Goal: Information Seeking & Learning: Learn about a topic

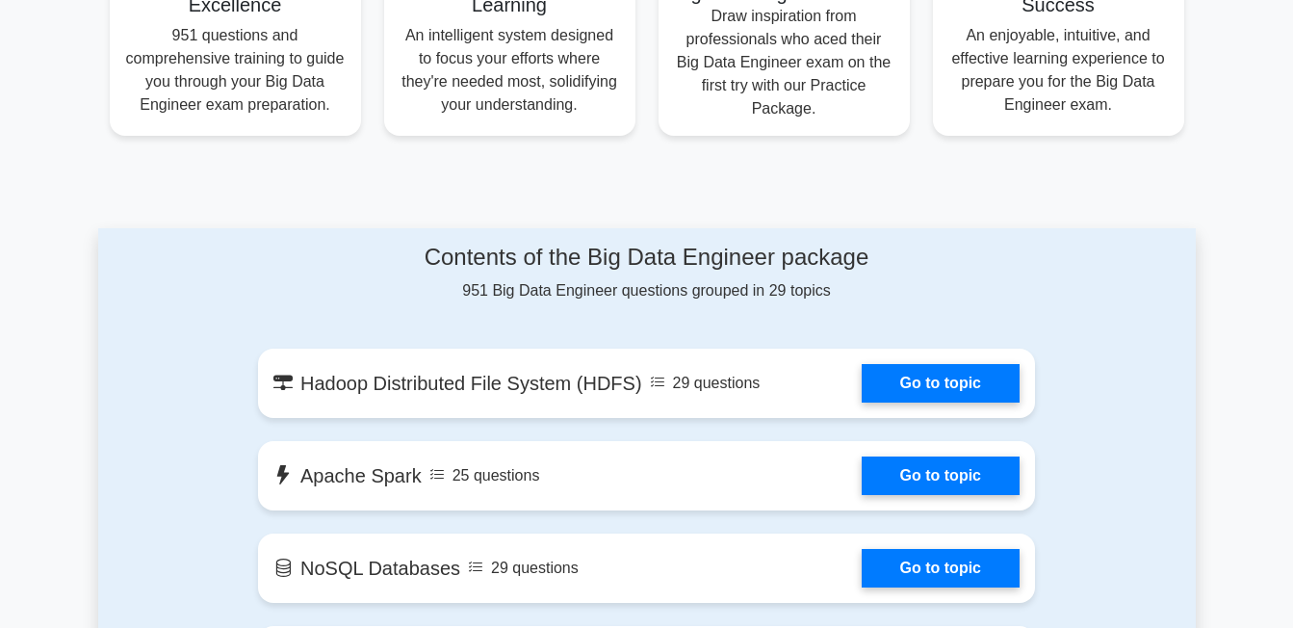
scroll to position [963, 0]
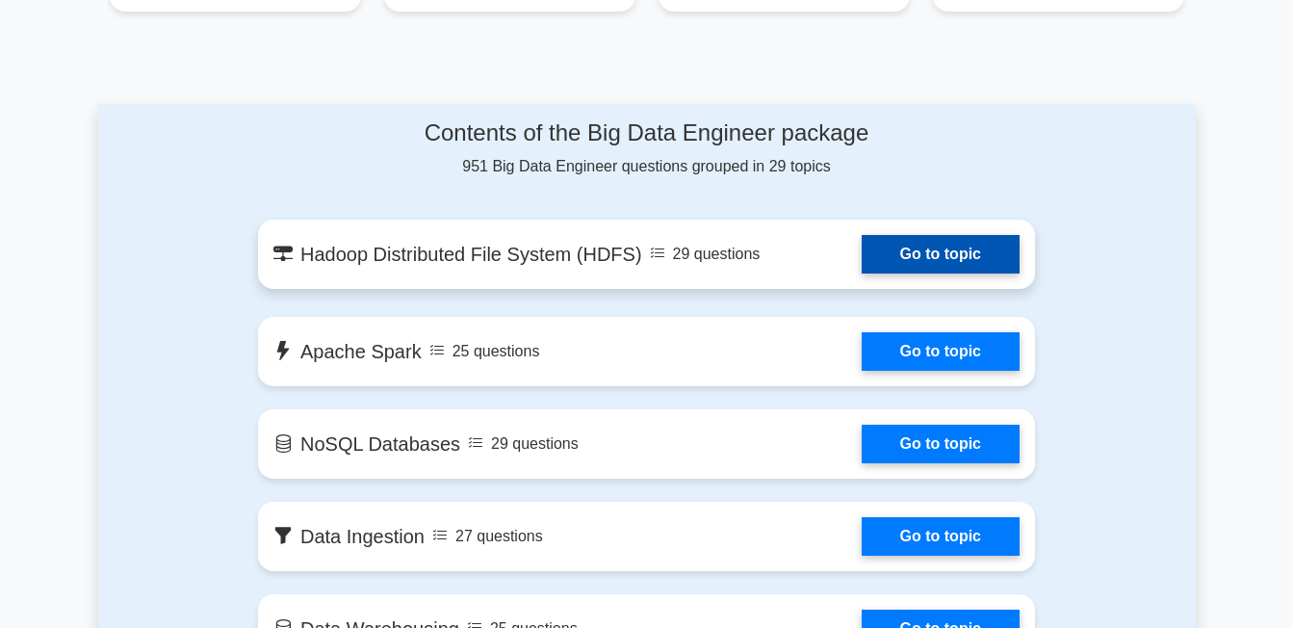
click at [928, 251] on link "Go to topic" at bounding box center [941, 254] width 158 height 39
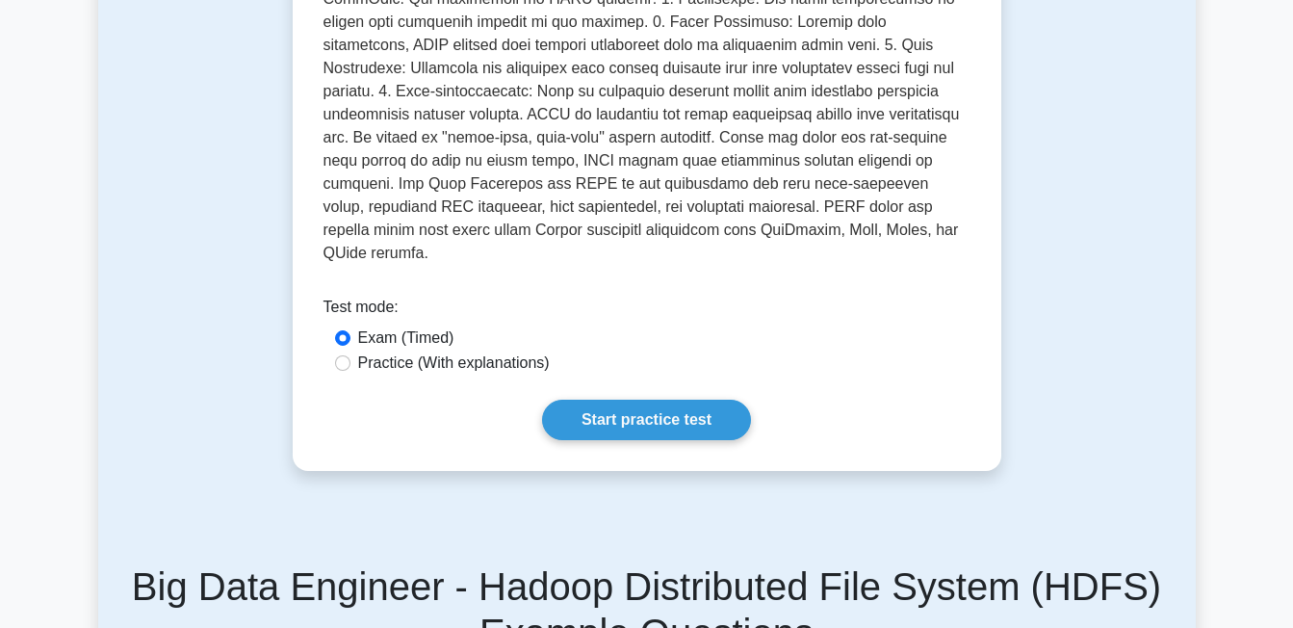
scroll to position [578, 0]
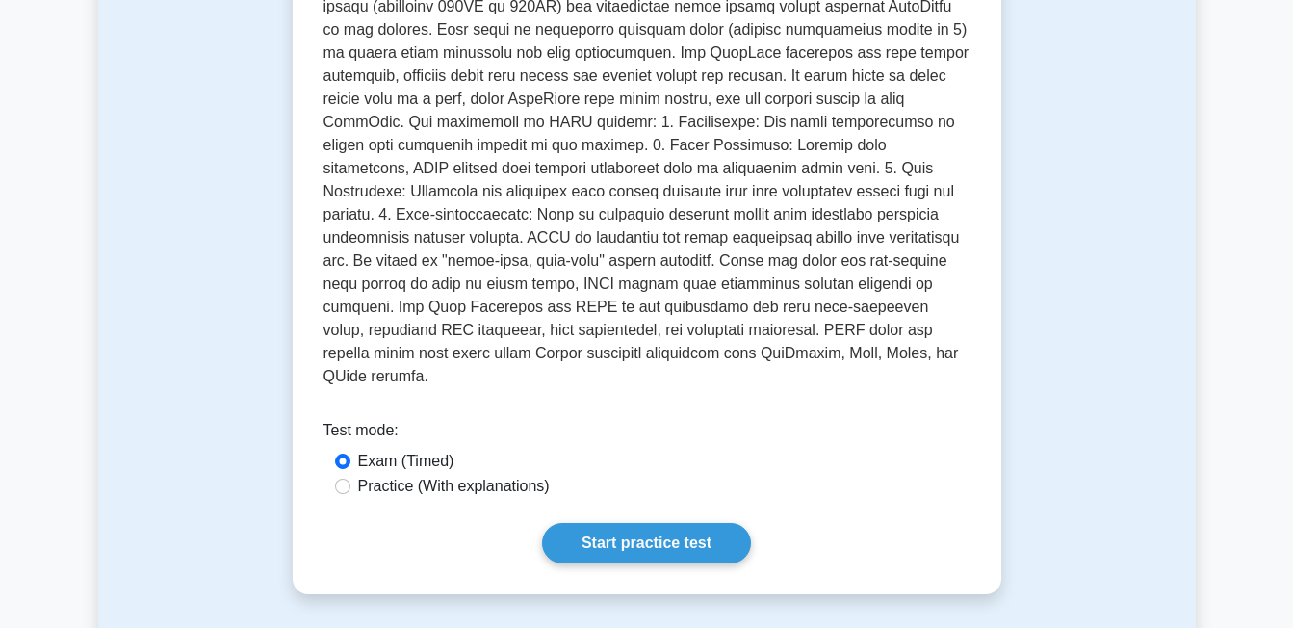
click at [341, 475] on div "Practice (With explanations)" at bounding box center [647, 486] width 624 height 23
click at [344, 479] on input "Practice (With explanations)" at bounding box center [342, 486] width 15 height 15
radio input "true"
click at [578, 523] on link "Start practice test" at bounding box center [646, 543] width 209 height 40
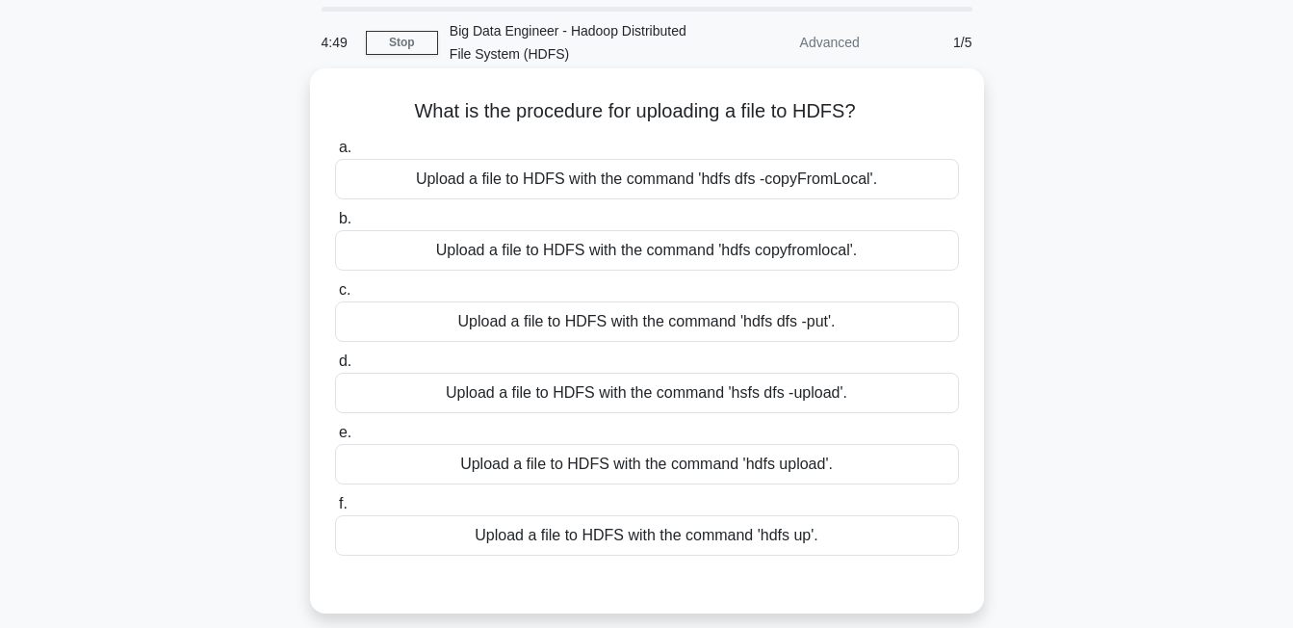
scroll to position [96, 0]
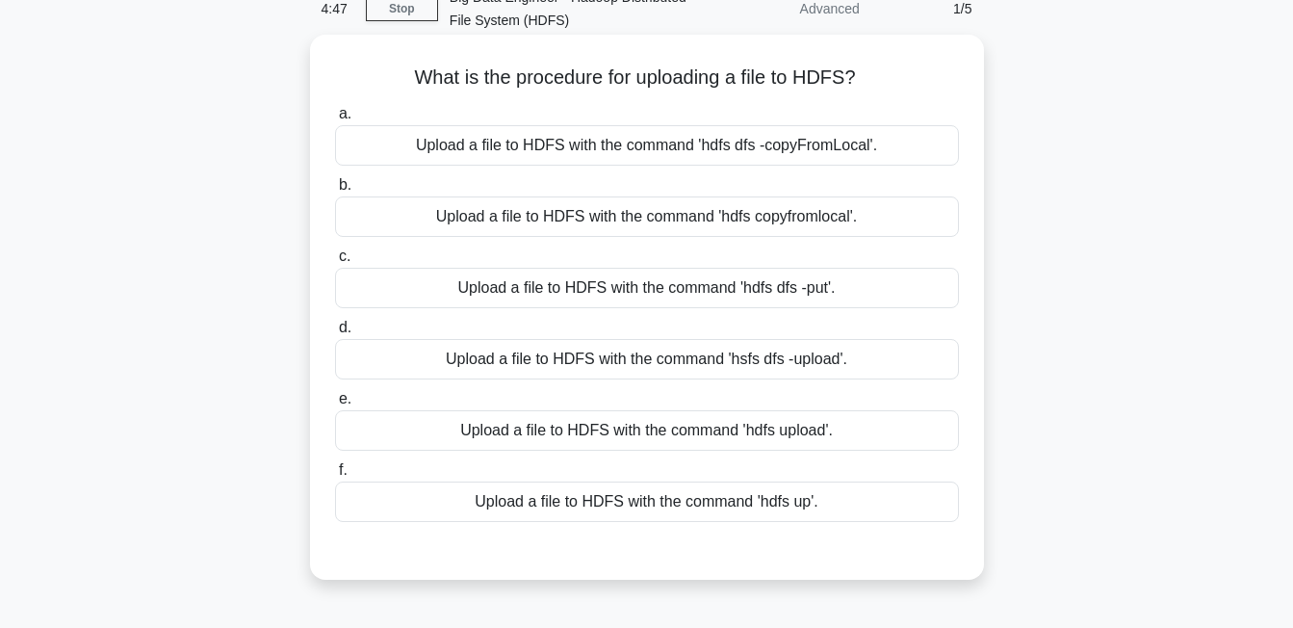
click at [749, 362] on div "Upload a file to HDFS with the command 'hsfs dfs -upload '." at bounding box center [647, 359] width 624 height 40
click at [335, 334] on input "d. Upload a file to HDFS with the command 'hsfs dfs -upload '." at bounding box center [335, 328] width 0 height 13
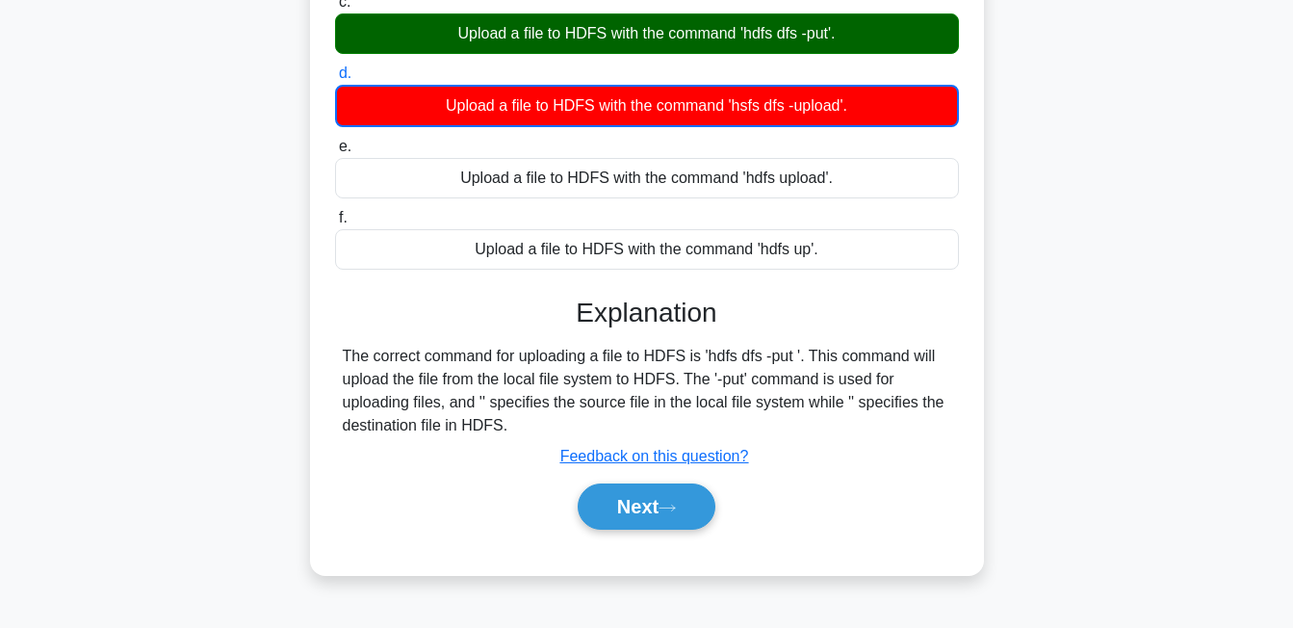
scroll to position [385, 0]
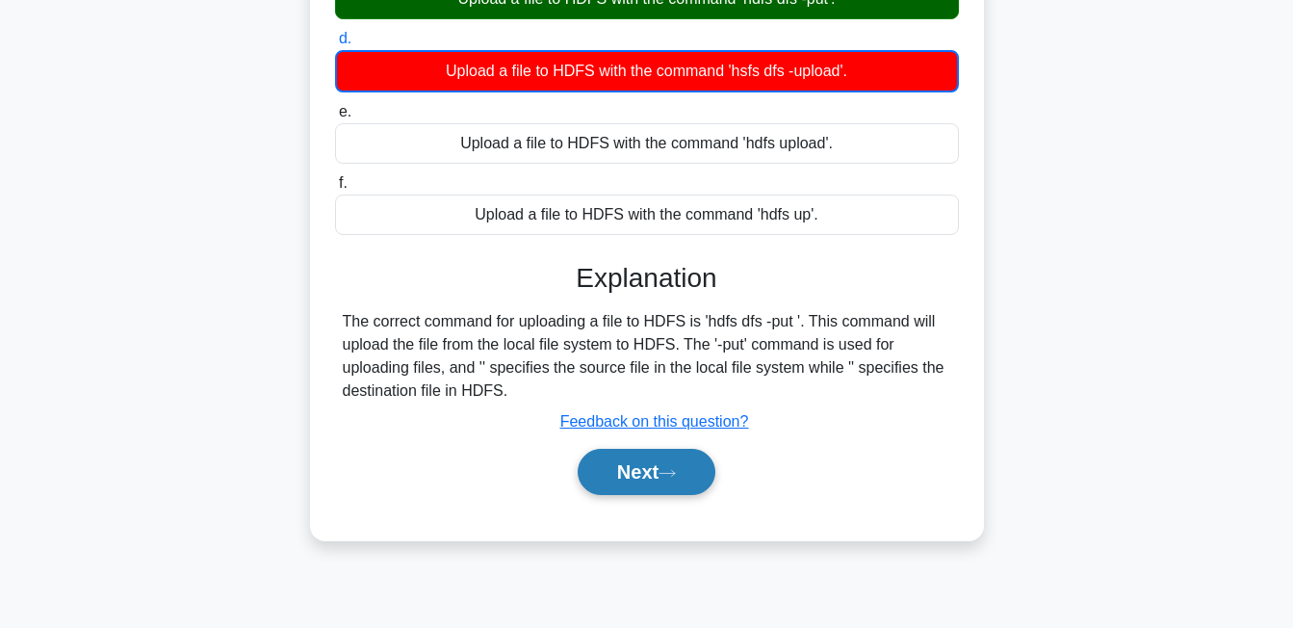
click at [695, 467] on button "Next" at bounding box center [647, 472] width 138 height 46
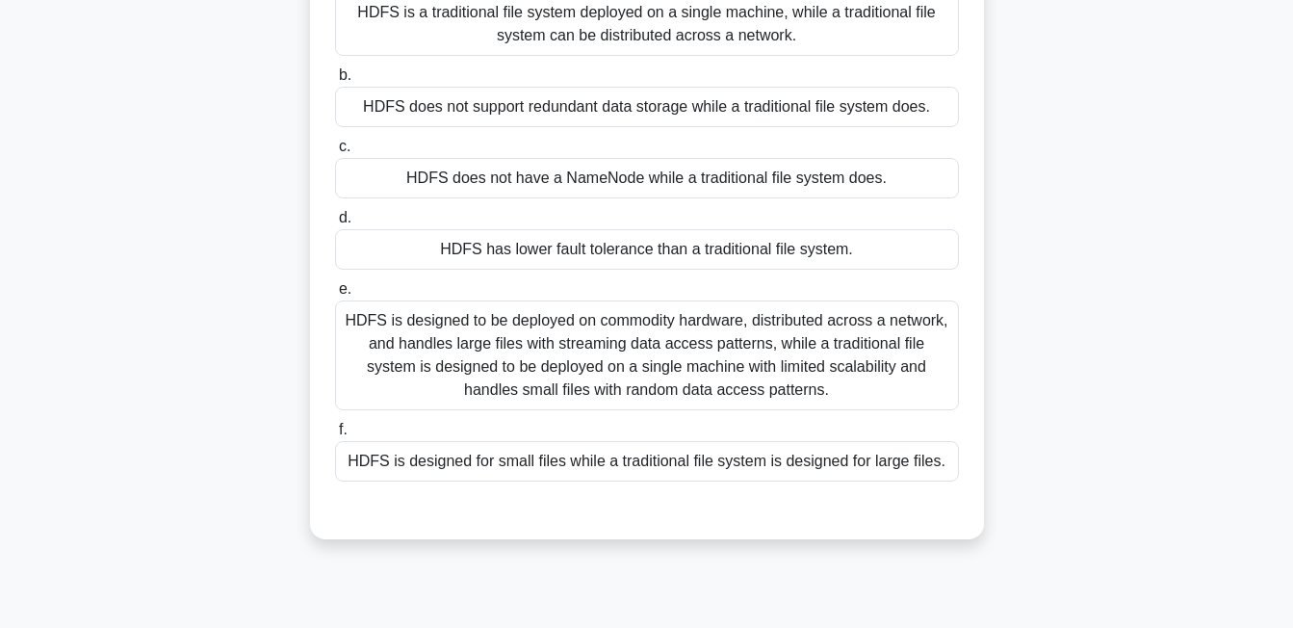
scroll to position [0, 0]
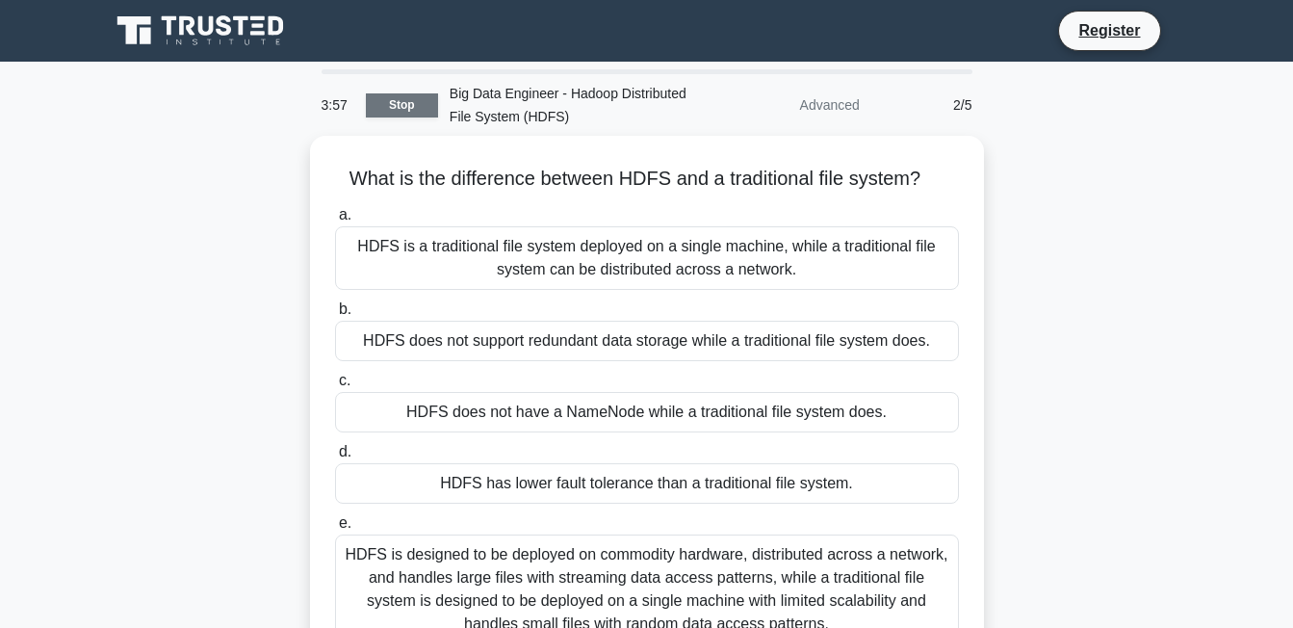
click at [415, 102] on link "Stop" at bounding box center [402, 105] width 72 height 24
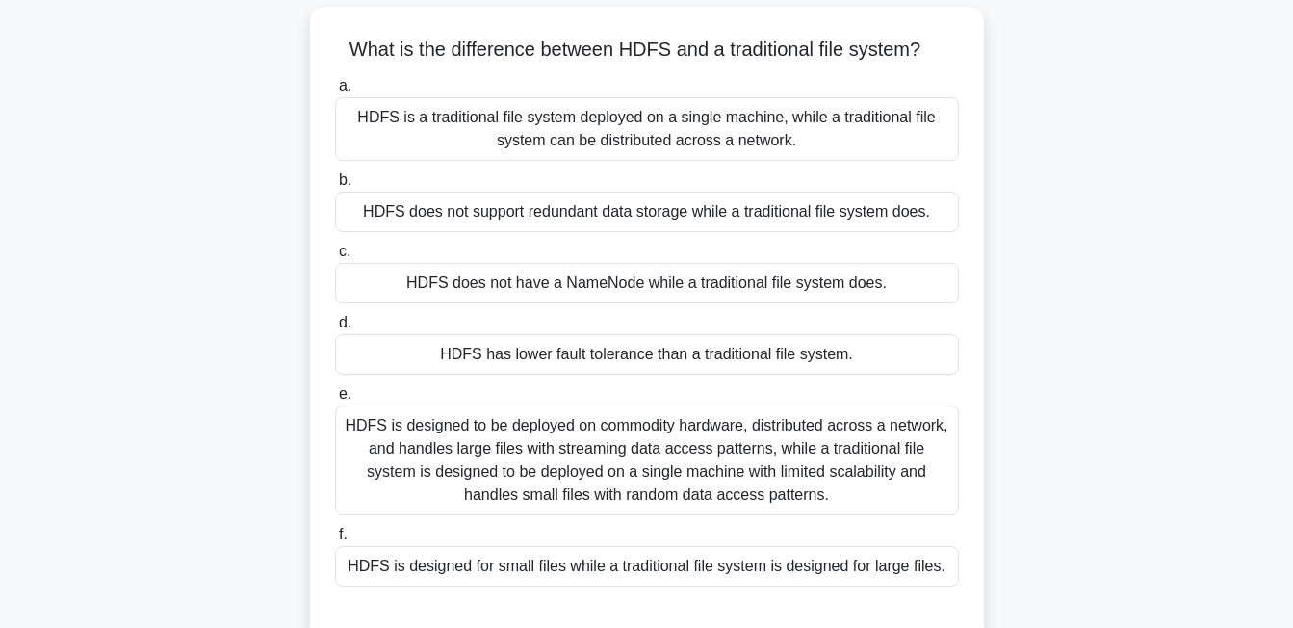
scroll to position [96, 0]
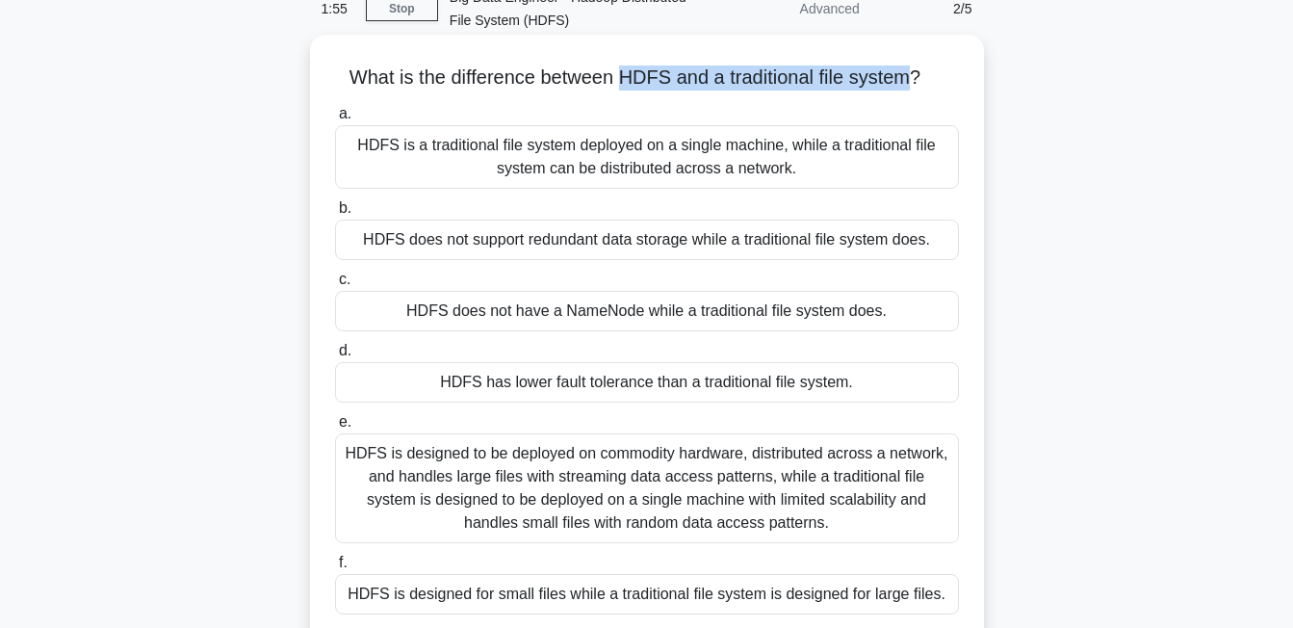
drag, startPoint x: 617, startPoint y: 77, endPoint x: 908, endPoint y: 83, distance: 290.9
click at [908, 83] on h5 "What is the difference between HDFS and a traditional file system? .spinner_0XT…" at bounding box center [647, 77] width 628 height 25
drag, startPoint x: 908, startPoint y: 83, endPoint x: 779, endPoint y: 247, distance: 208.5
click at [779, 247] on div "HDFS does not support redundant data storage while a traditional file system do…" at bounding box center [647, 240] width 624 height 40
click at [335, 215] on input "b. HDFS does not support redundant data storage while a traditional file system…" at bounding box center [335, 208] width 0 height 13
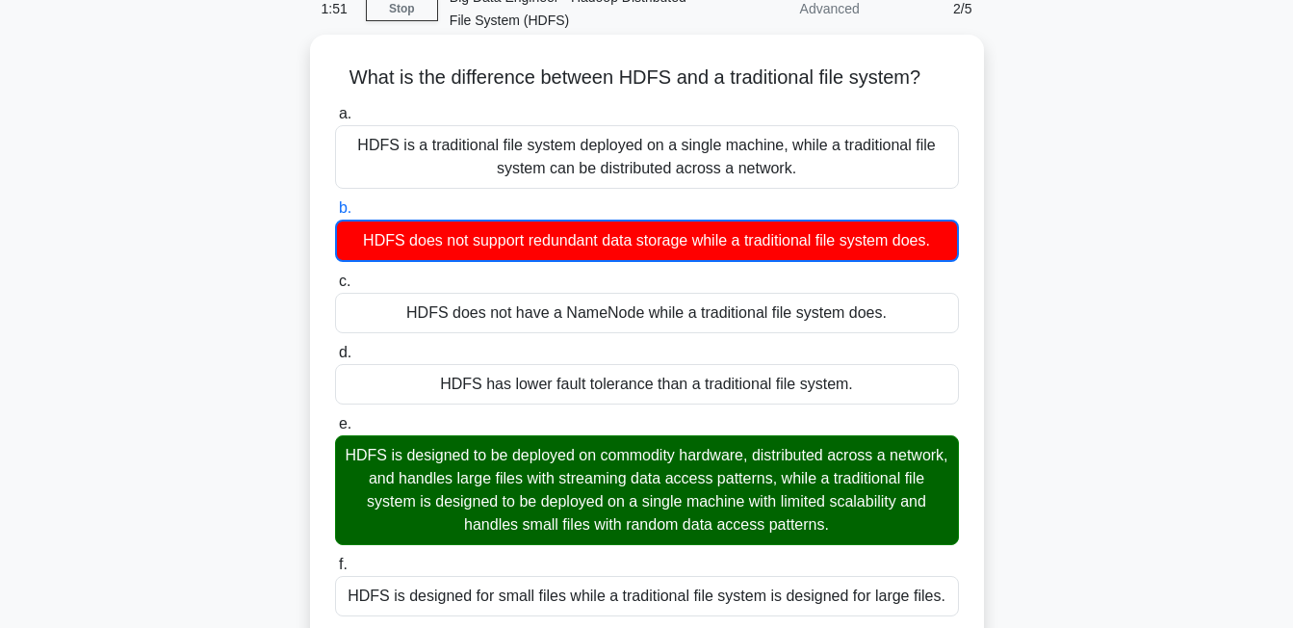
click at [804, 487] on div "HDFS is designed to be deployed on commodity hardware, distributed across a net…" at bounding box center [647, 490] width 624 height 110
click at [335, 431] on input "e. HDFS is designed to be deployed on commodity hardware, distributed across a …" at bounding box center [335, 424] width 0 height 13
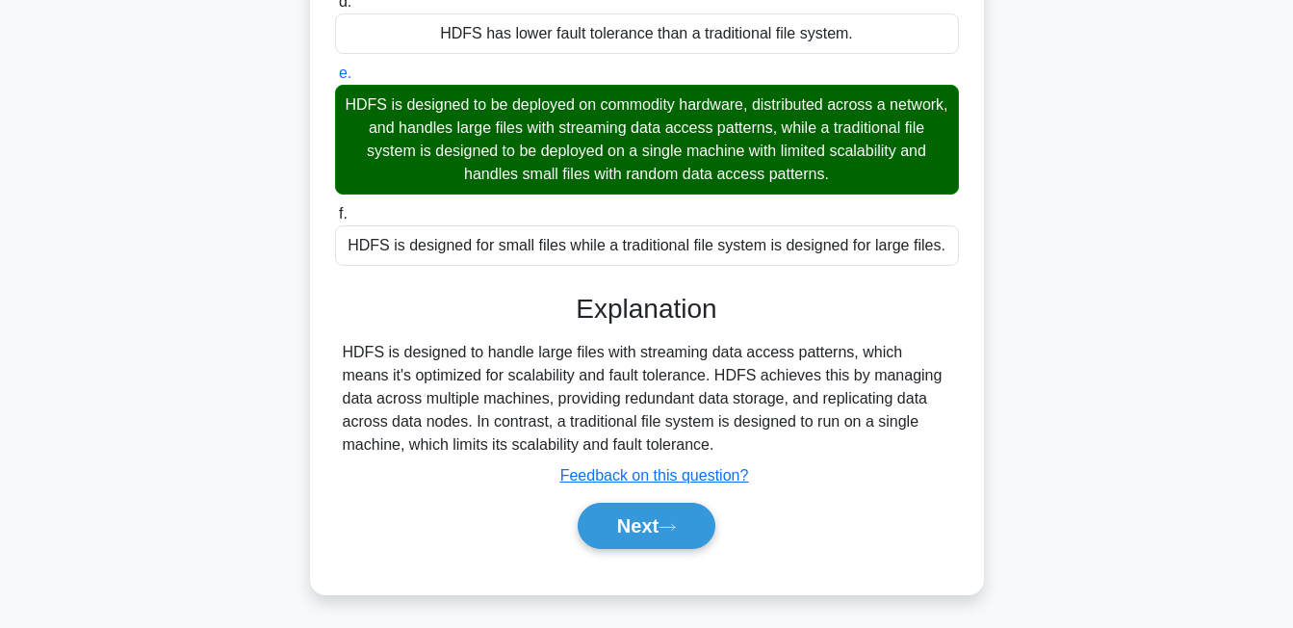
scroll to position [449, 0]
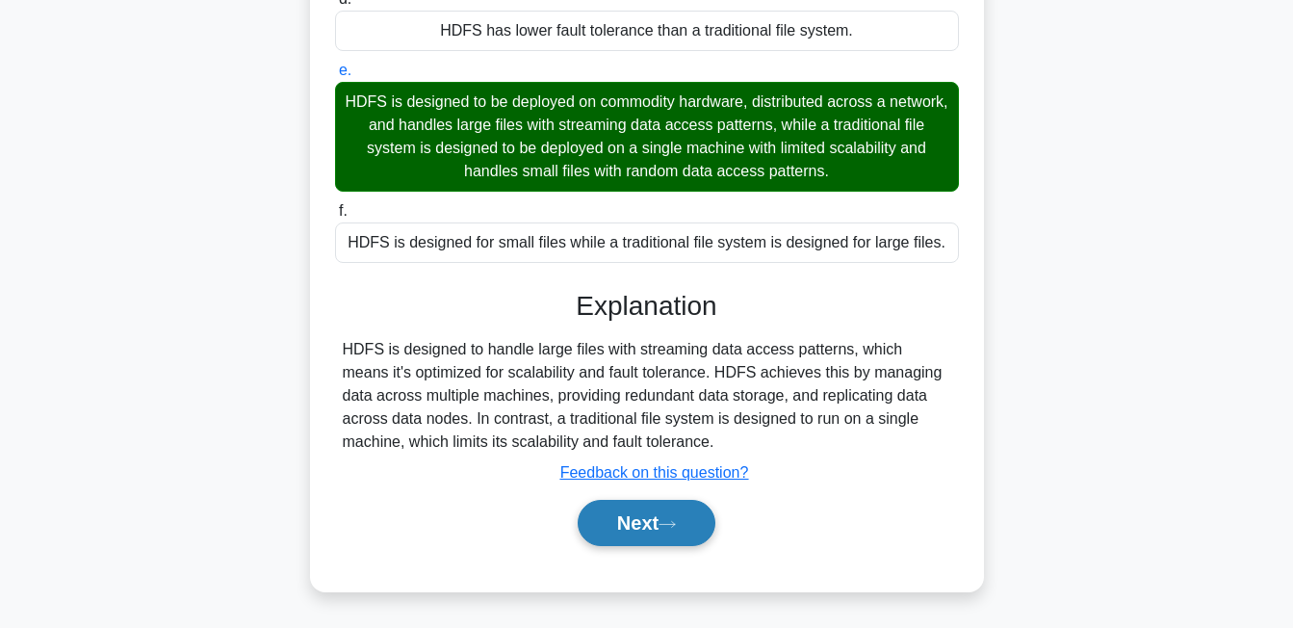
click at [681, 514] on button "Next" at bounding box center [647, 523] width 138 height 46
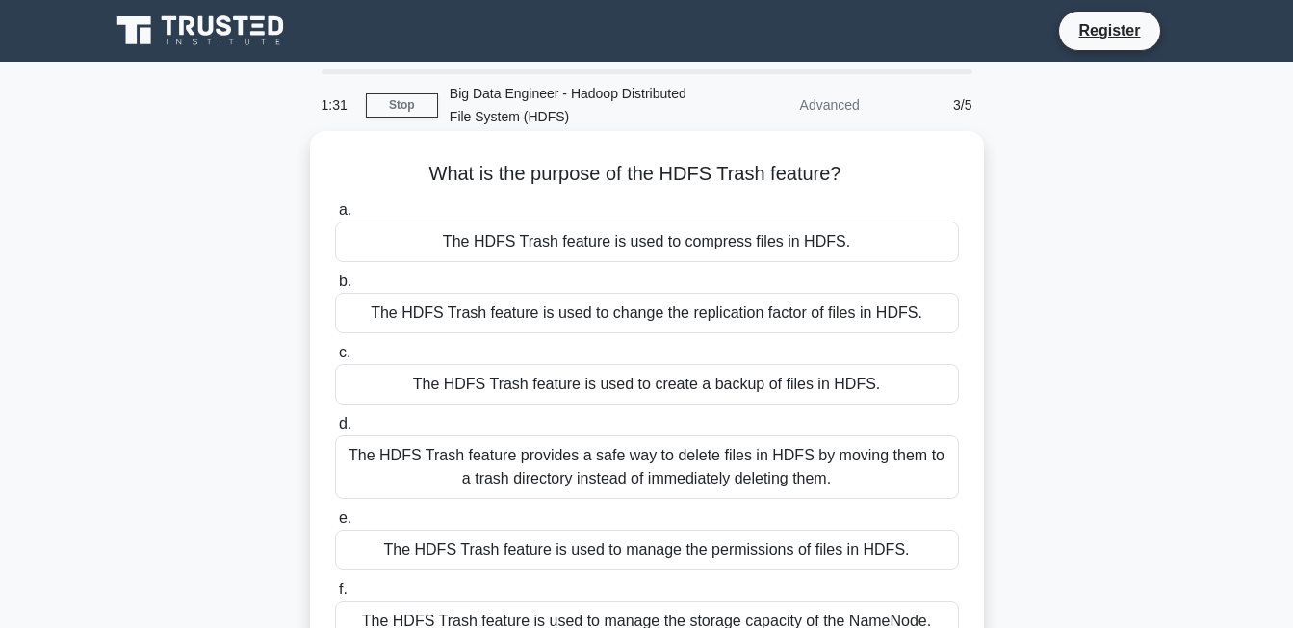
scroll to position [193, 0]
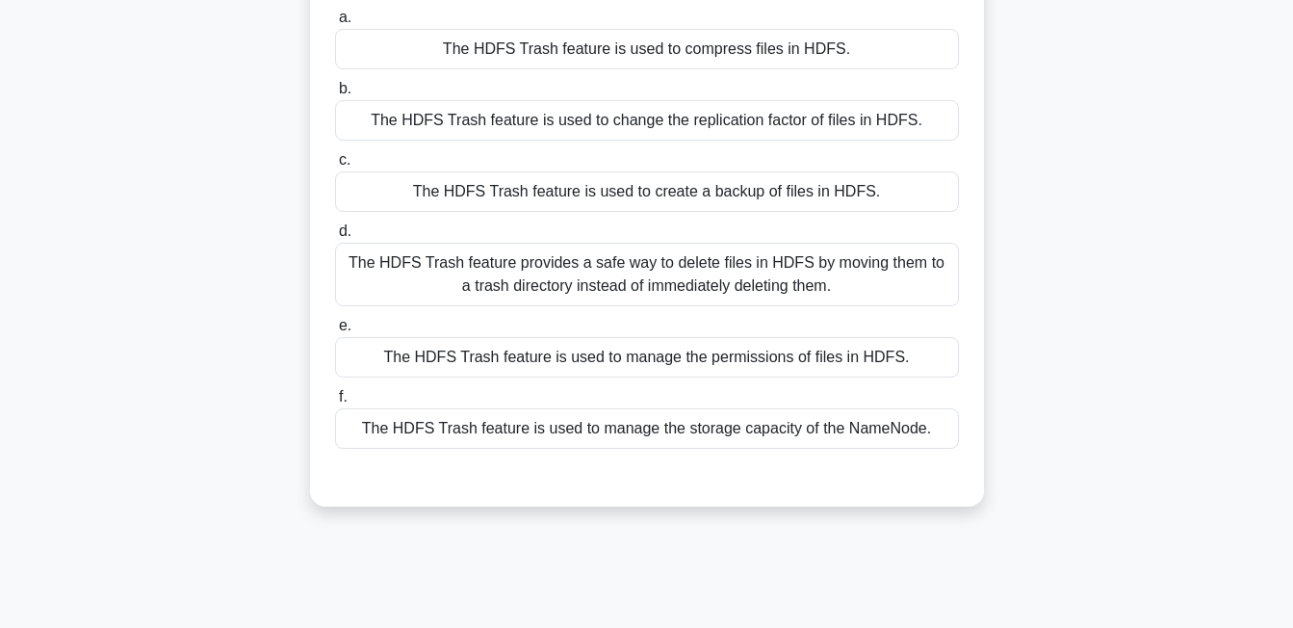
click at [680, 285] on div "The HDFS Trash feature provides a safe way to delete files in HDFS by moving th…" at bounding box center [647, 275] width 624 height 64
click at [335, 238] on input "d. The HDFS Trash feature provides a safe way to delete files in HDFS by moving…" at bounding box center [335, 231] width 0 height 13
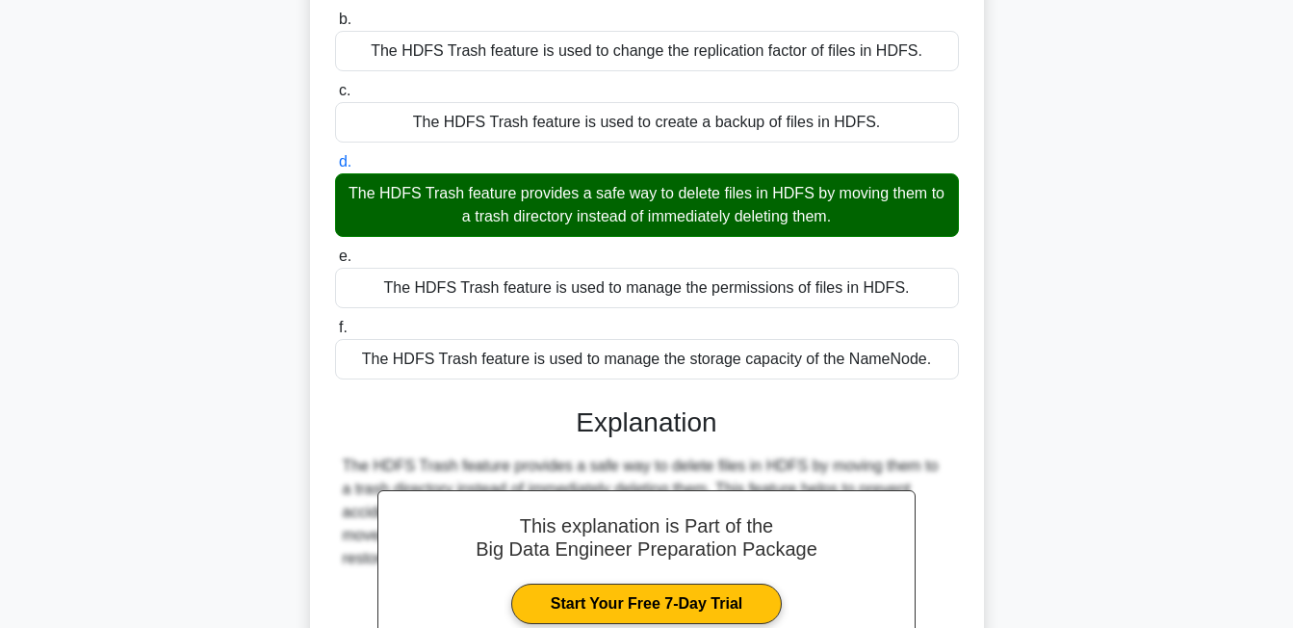
scroll to position [399, 0]
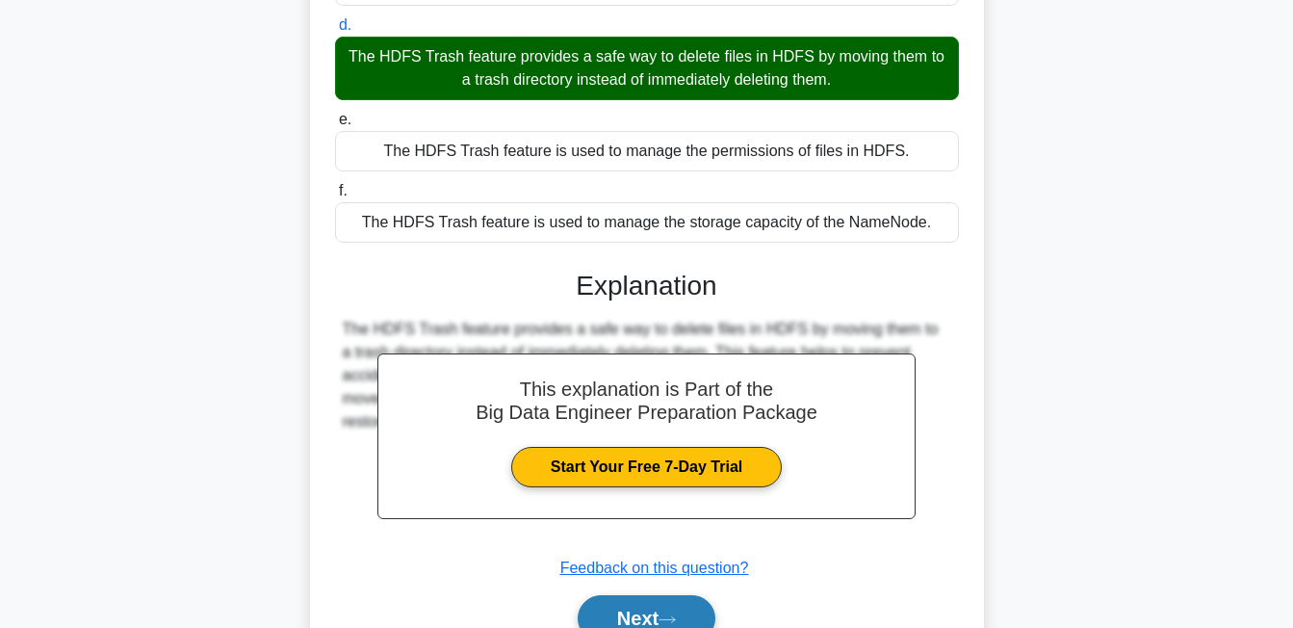
click at [637, 612] on button "Next" at bounding box center [647, 618] width 138 height 46
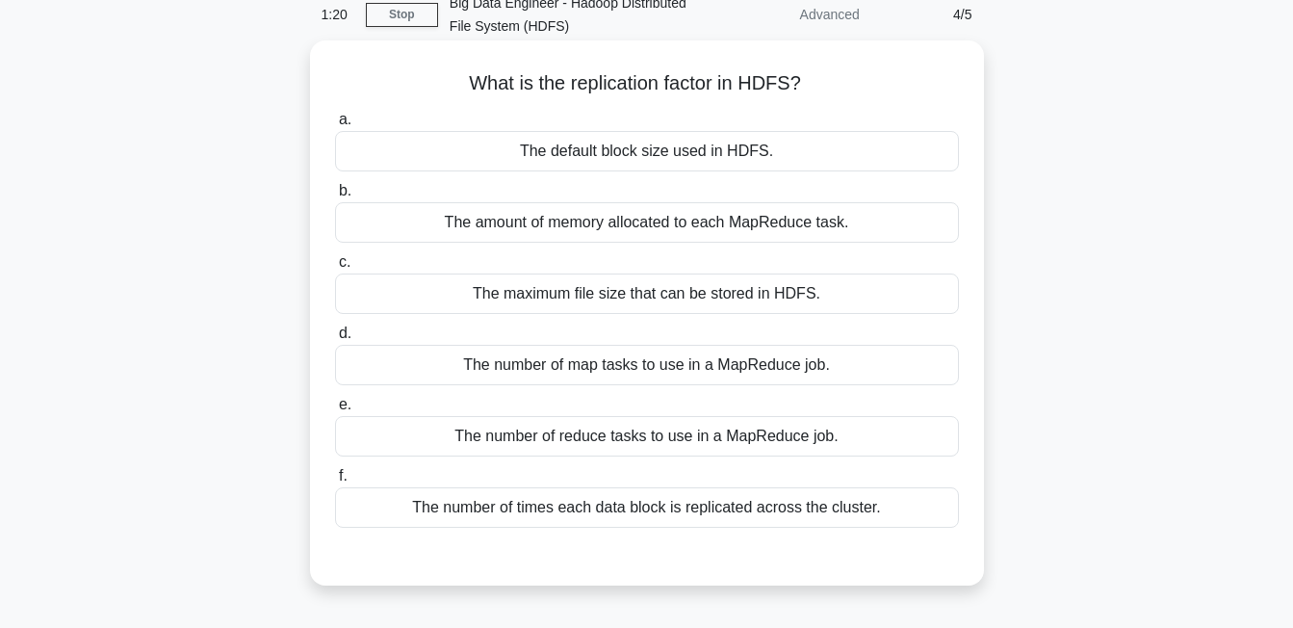
scroll to position [123, 0]
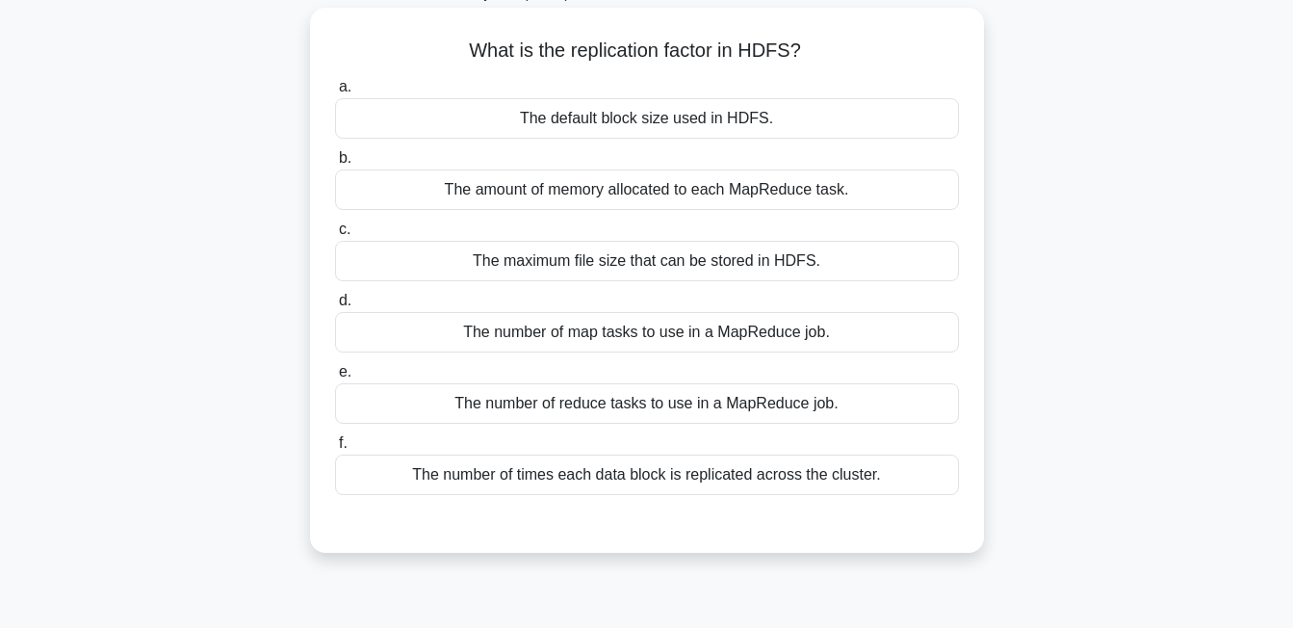
click at [631, 186] on div "The amount of memory allocated to each MapReduce task." at bounding box center [647, 190] width 624 height 40
click at [335, 165] on input "b. The amount of memory allocated to each MapReduce task." at bounding box center [335, 158] width 0 height 13
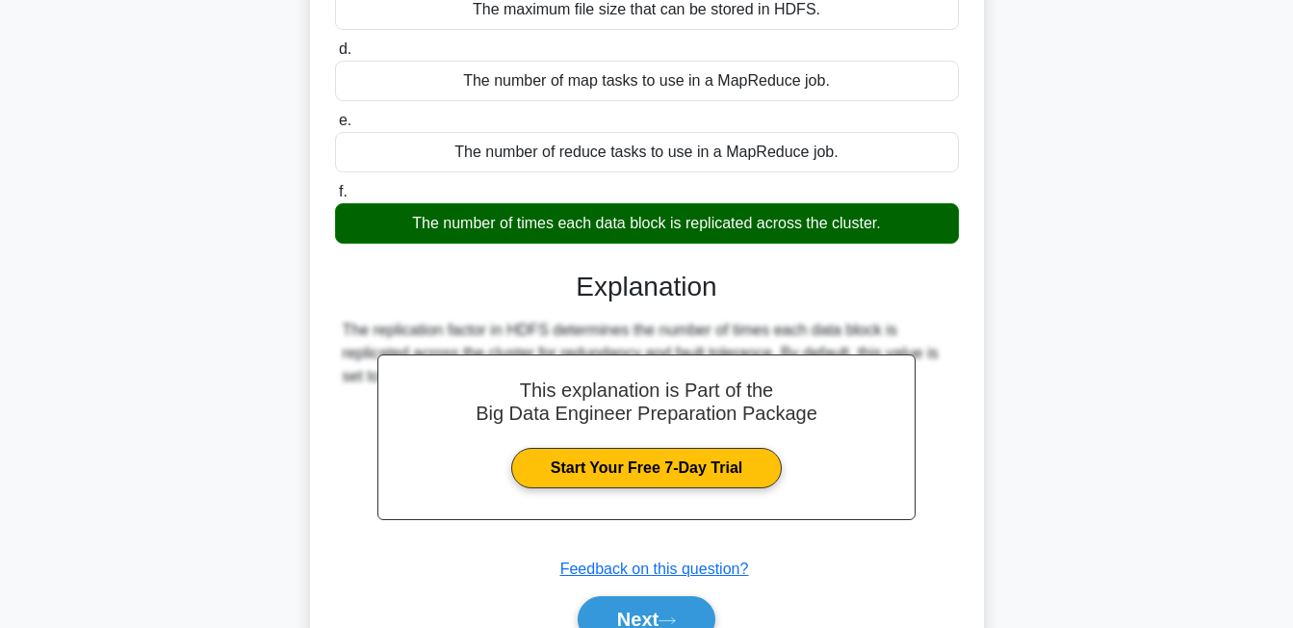
scroll to position [474, 0]
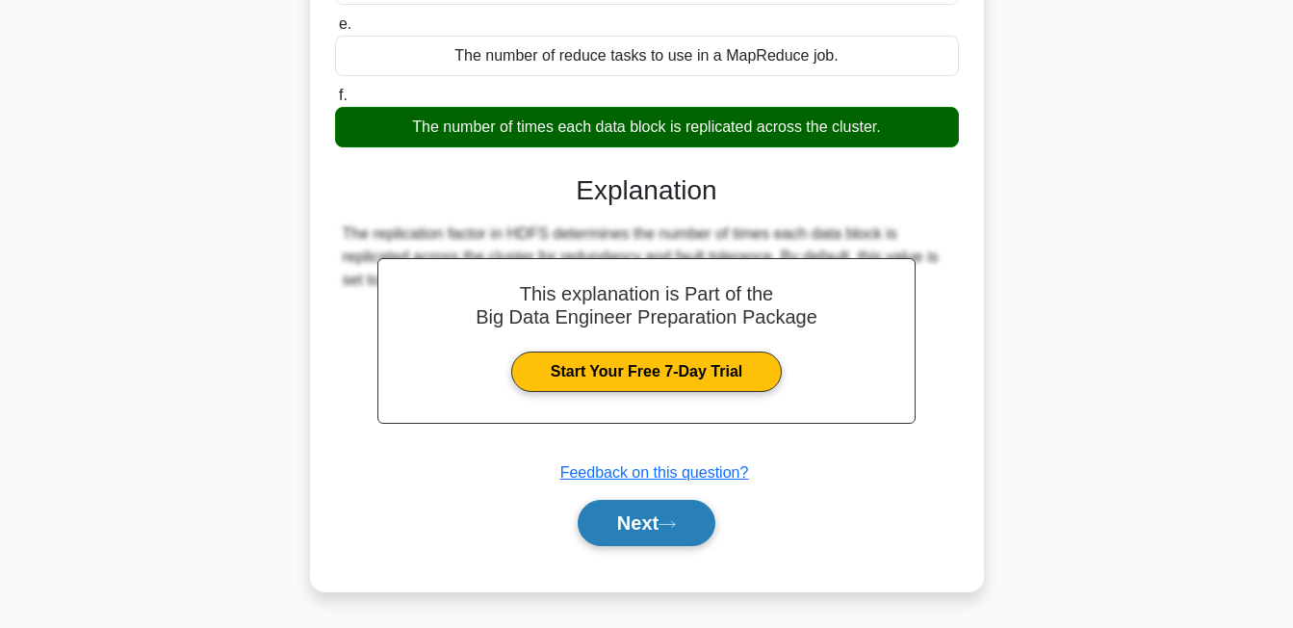
click at [677, 535] on button "Next" at bounding box center [647, 523] width 138 height 46
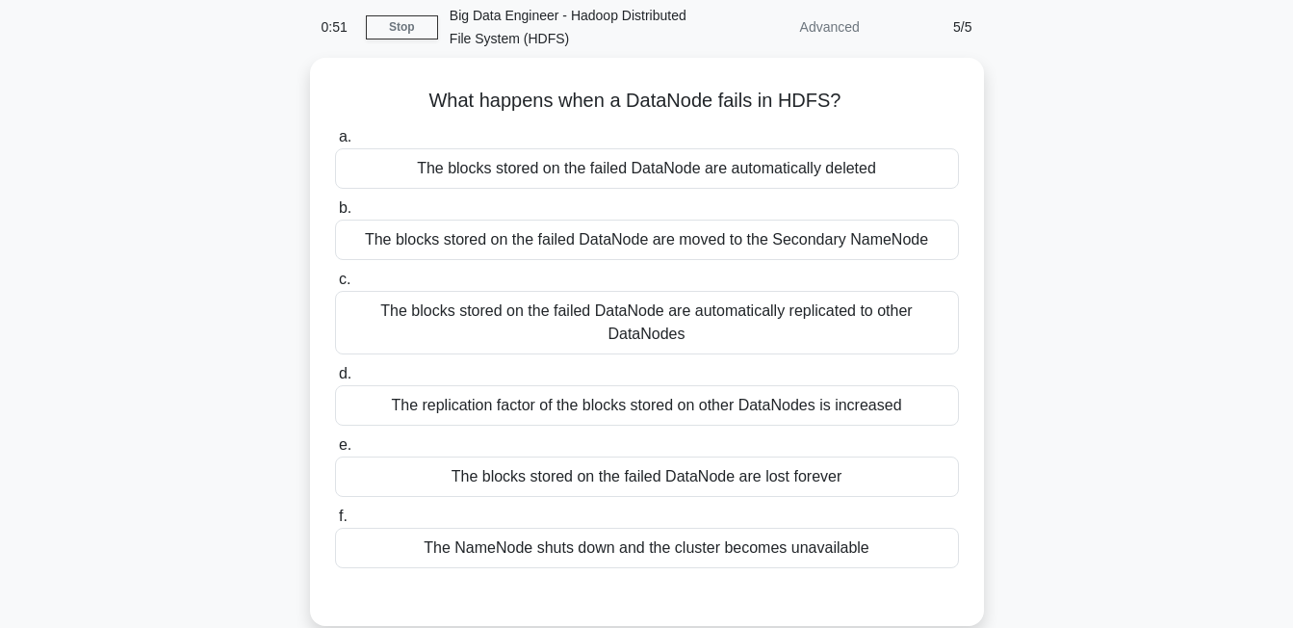
scroll to position [220, 0]
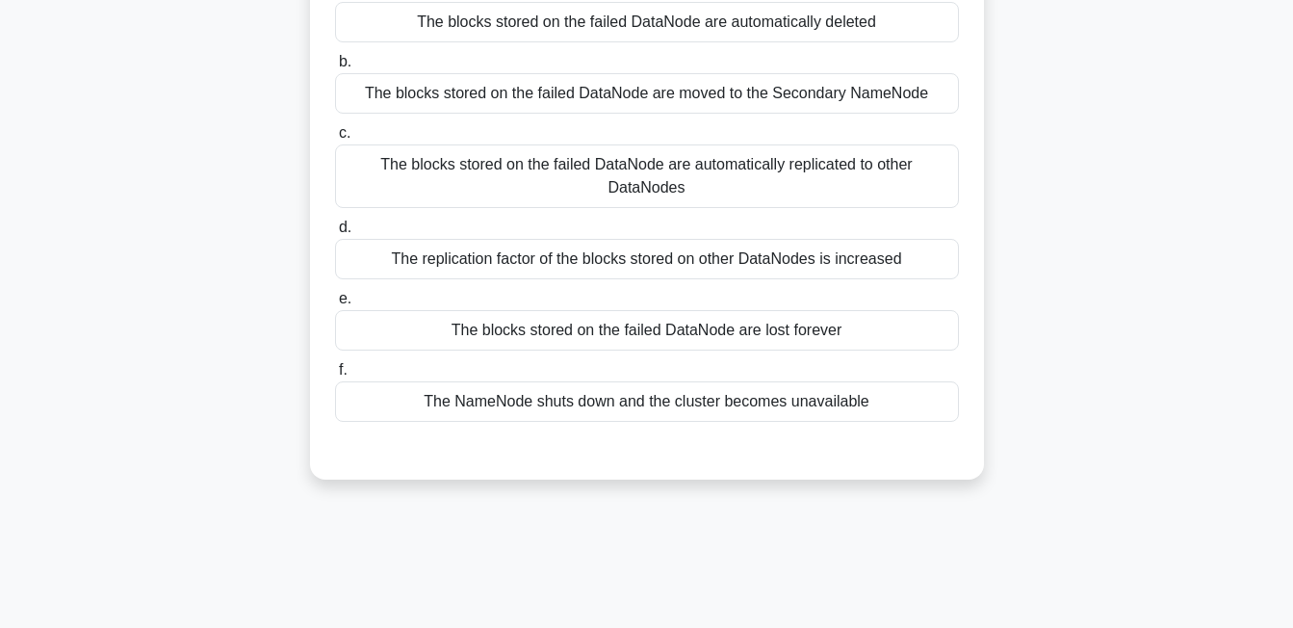
click at [715, 166] on div "The blocks stored on the failed DataNode are automatically replicated to other …" at bounding box center [647, 176] width 624 height 64
click at [335, 140] on input "c. The blocks stored on the failed DataNode are automatically replicated to oth…" at bounding box center [335, 133] width 0 height 13
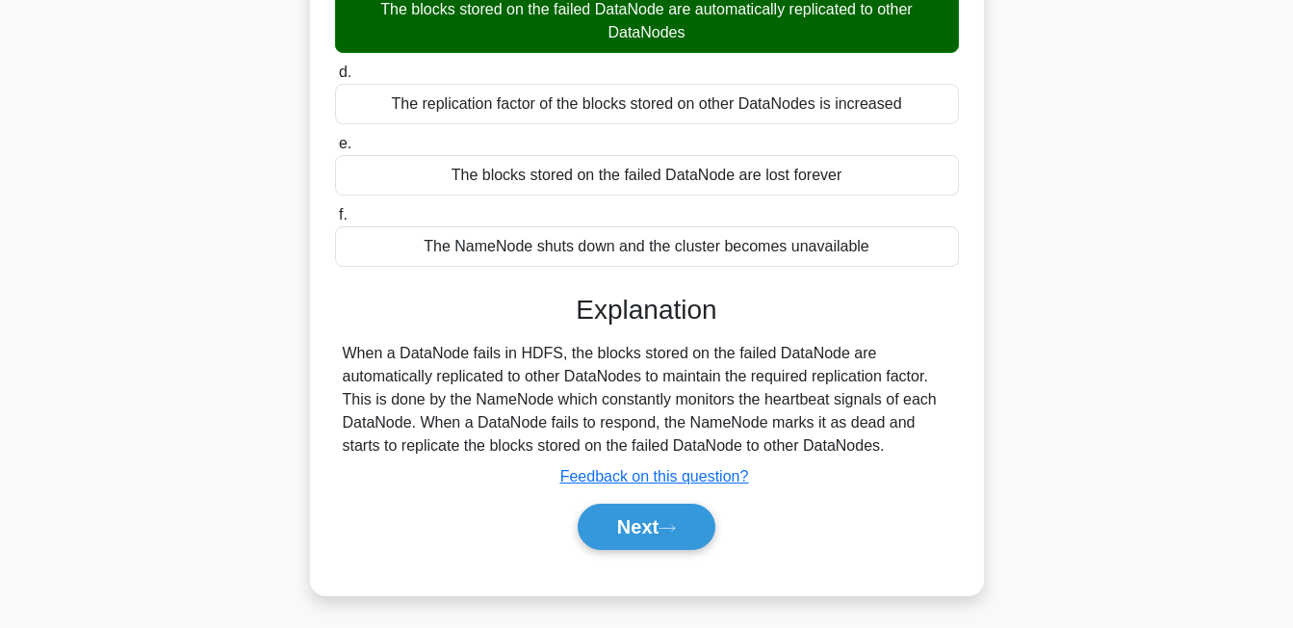
scroll to position [412, 0]
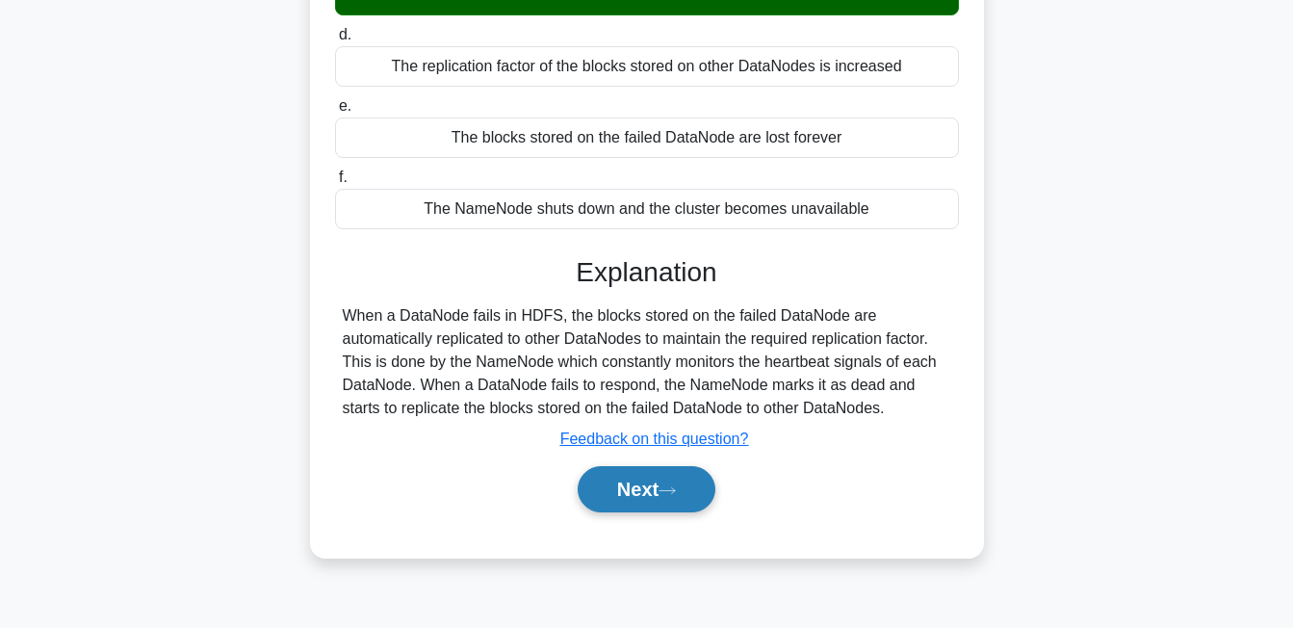
click at [671, 504] on button "Next" at bounding box center [647, 489] width 138 height 46
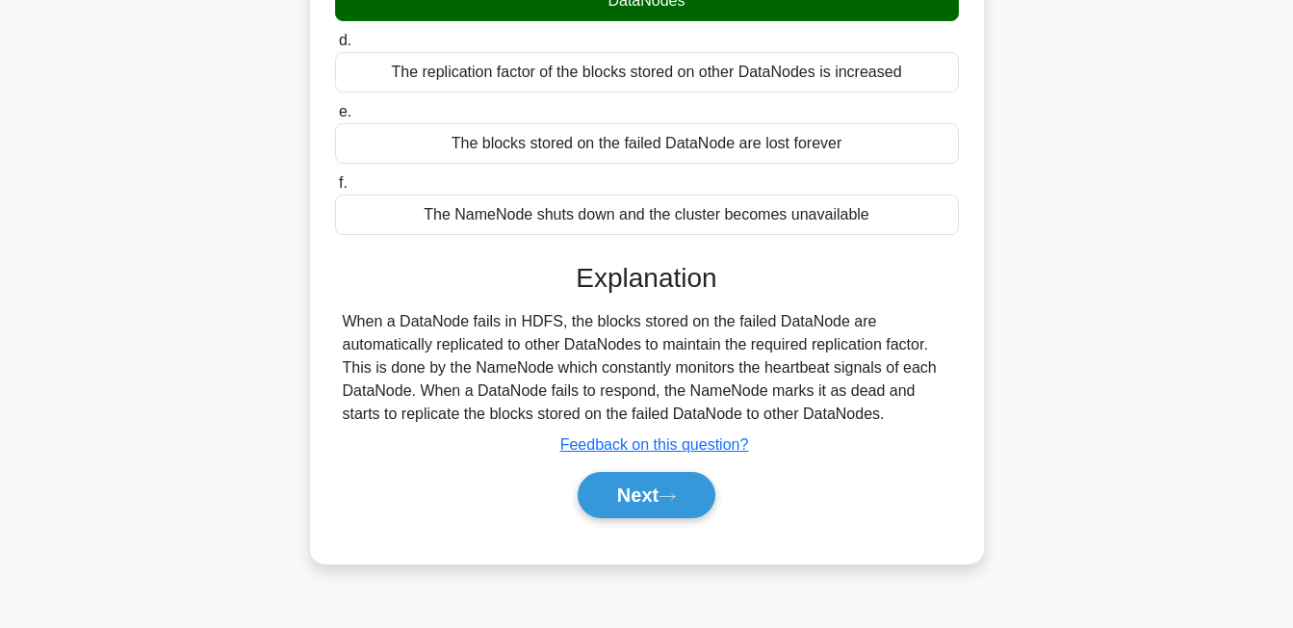
scroll to position [316, 0]
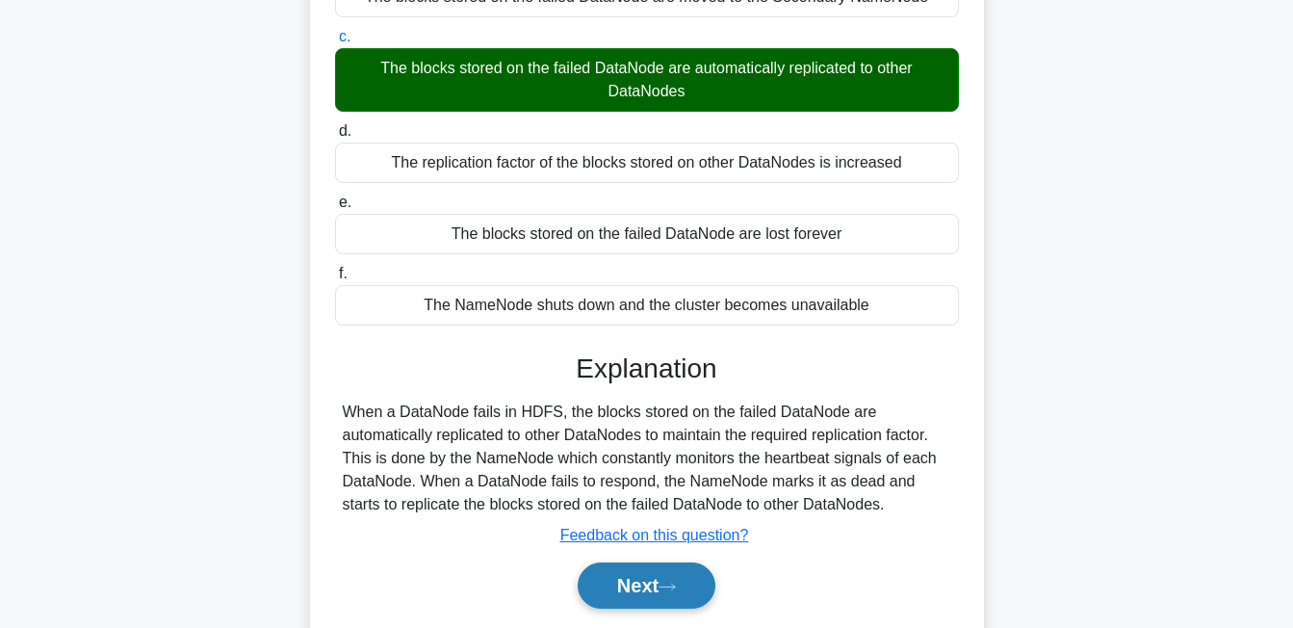
click at [644, 594] on button "Next" at bounding box center [647, 585] width 138 height 46
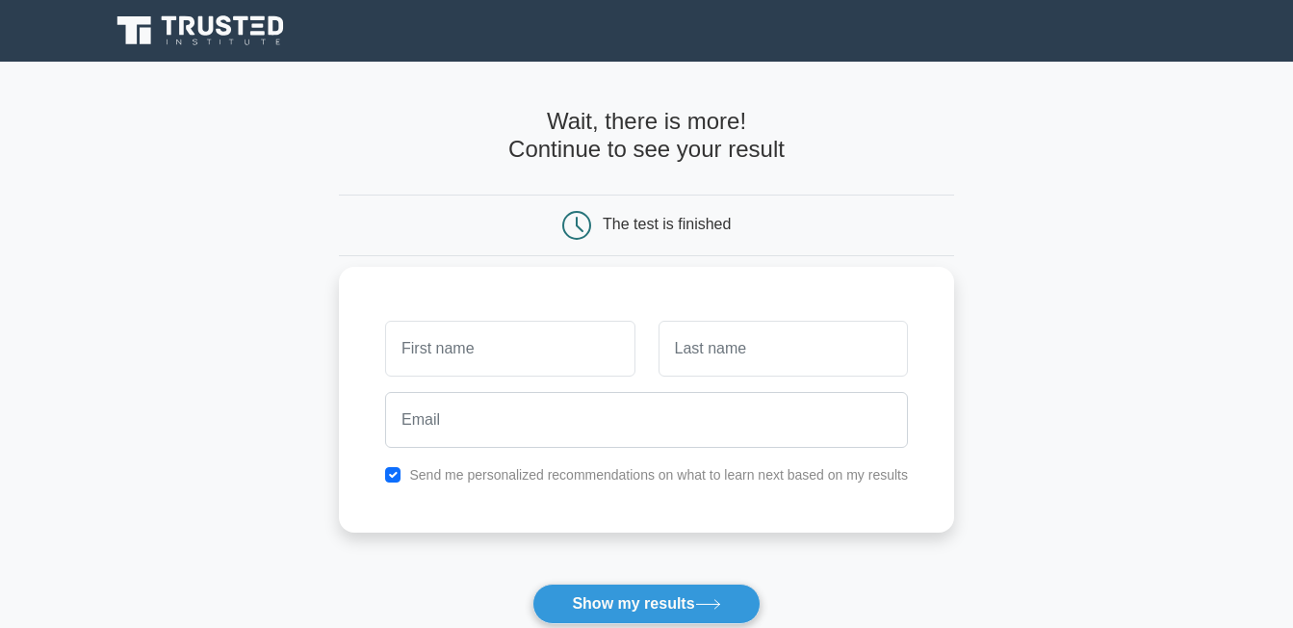
scroll to position [193, 0]
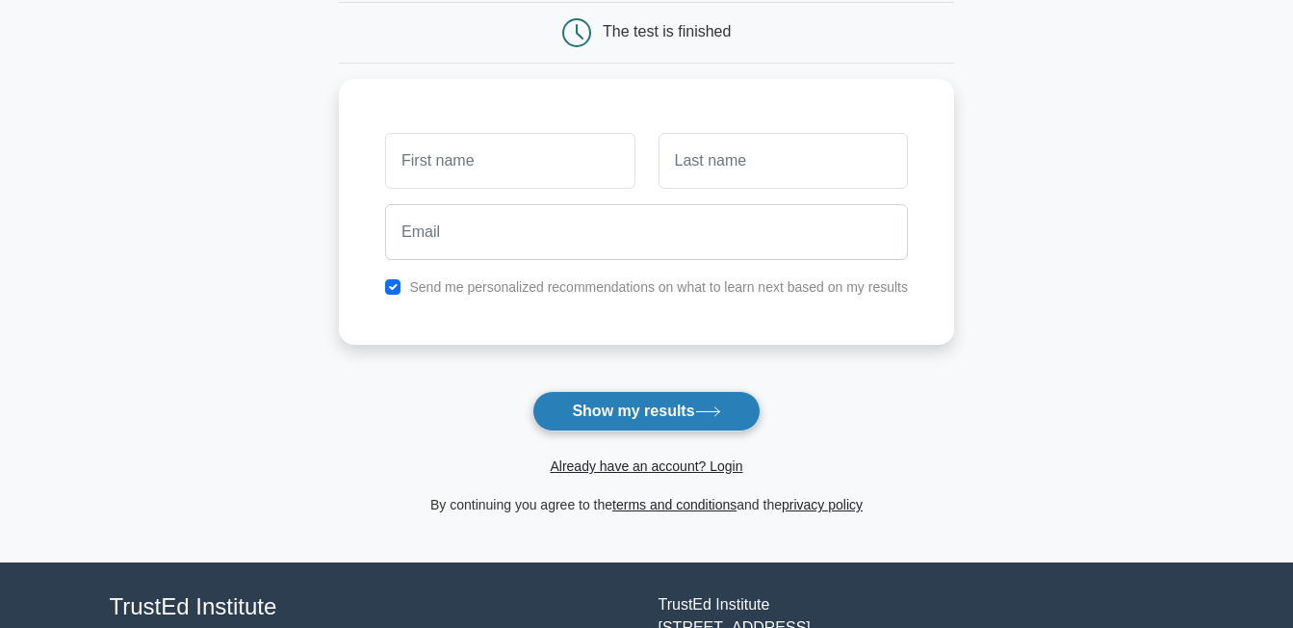
click at [696, 404] on button "Show my results" at bounding box center [646, 411] width 227 height 40
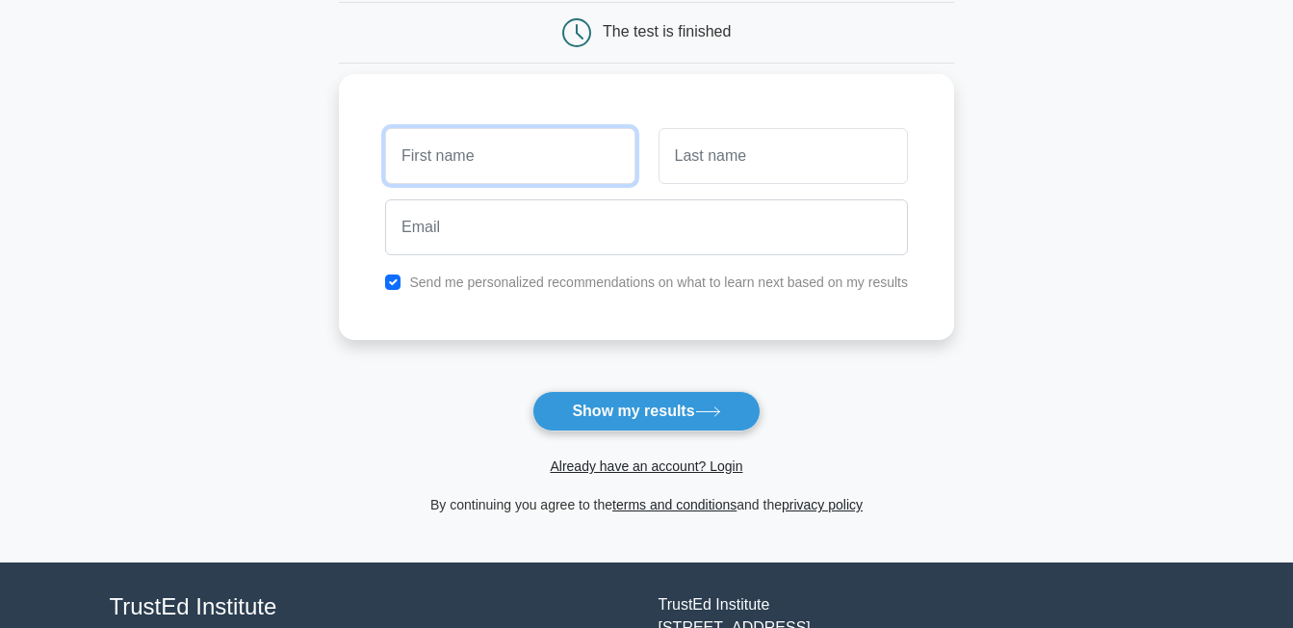
click at [565, 146] on input "text" at bounding box center [509, 156] width 249 height 56
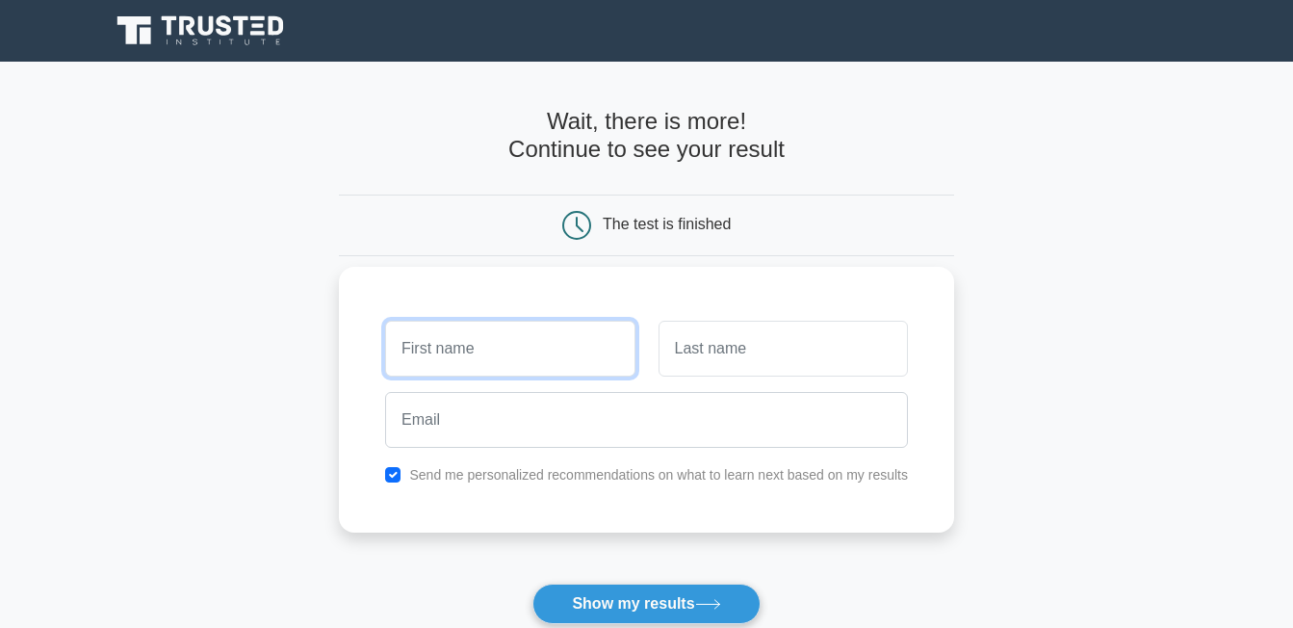
scroll to position [96, 0]
